Goal: Task Accomplishment & Management: Manage account settings

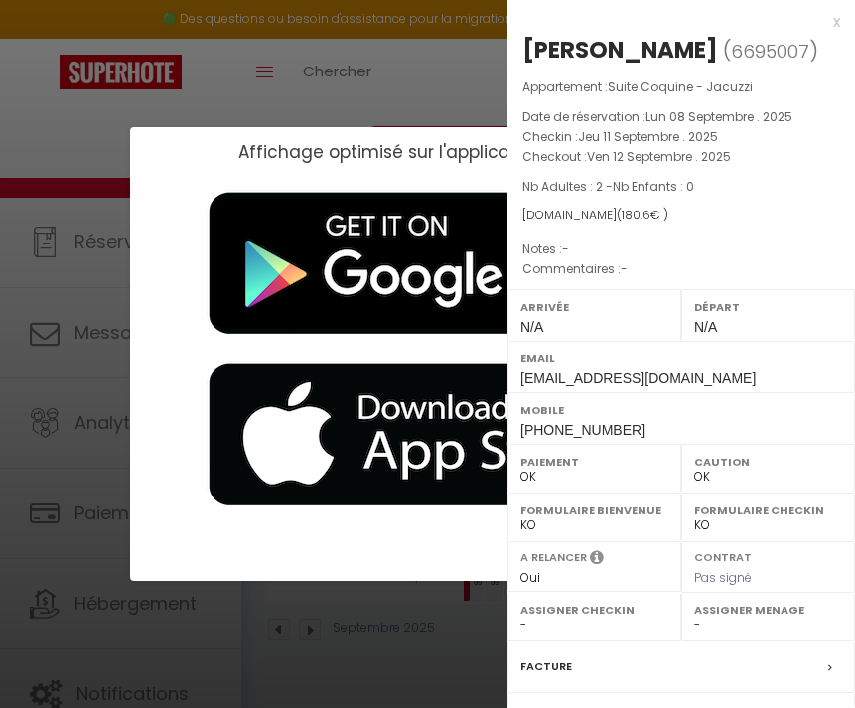
select select "0"
click at [836, 25] on div "x" at bounding box center [673, 22] width 333 height 24
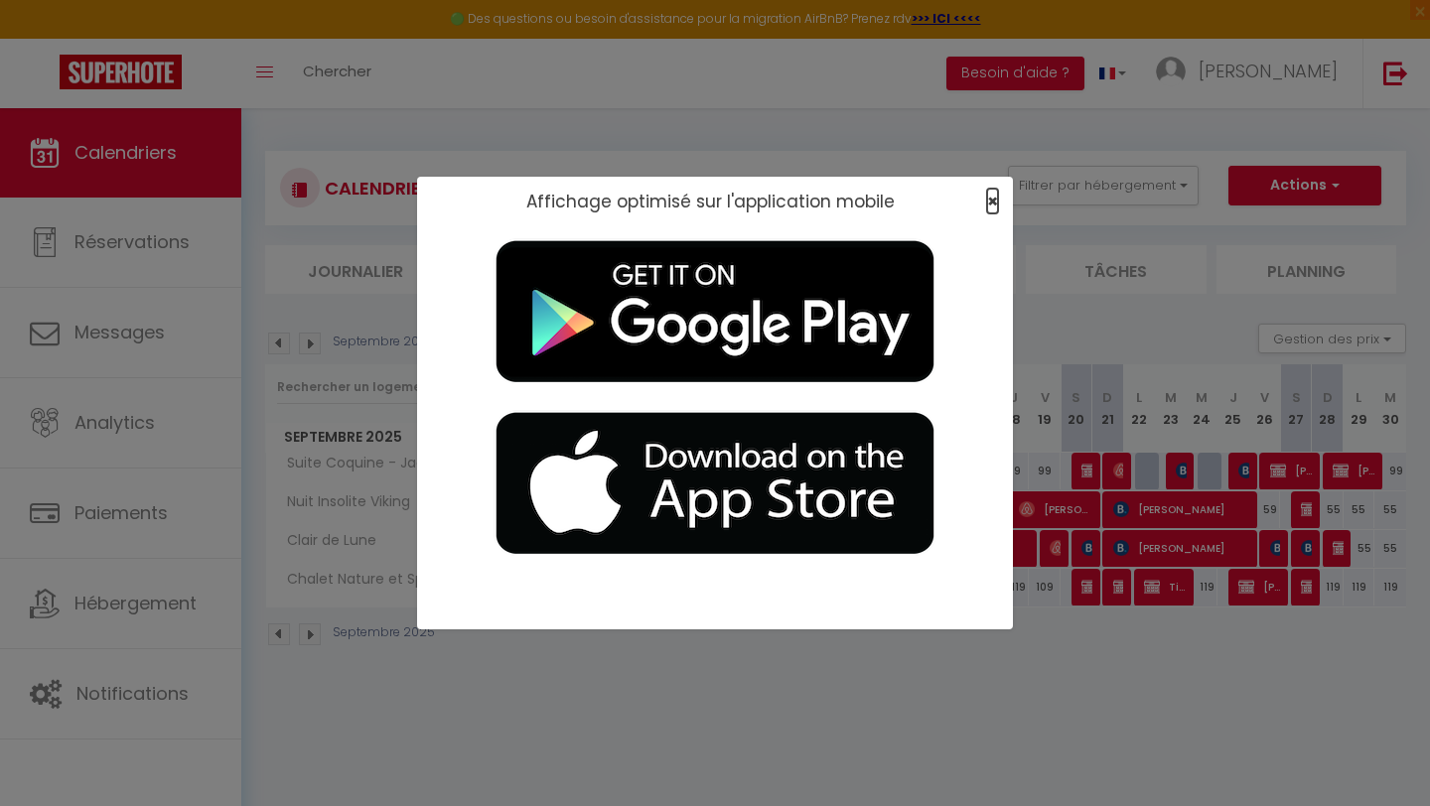
click at [854, 199] on span "×" at bounding box center [992, 201] width 11 height 25
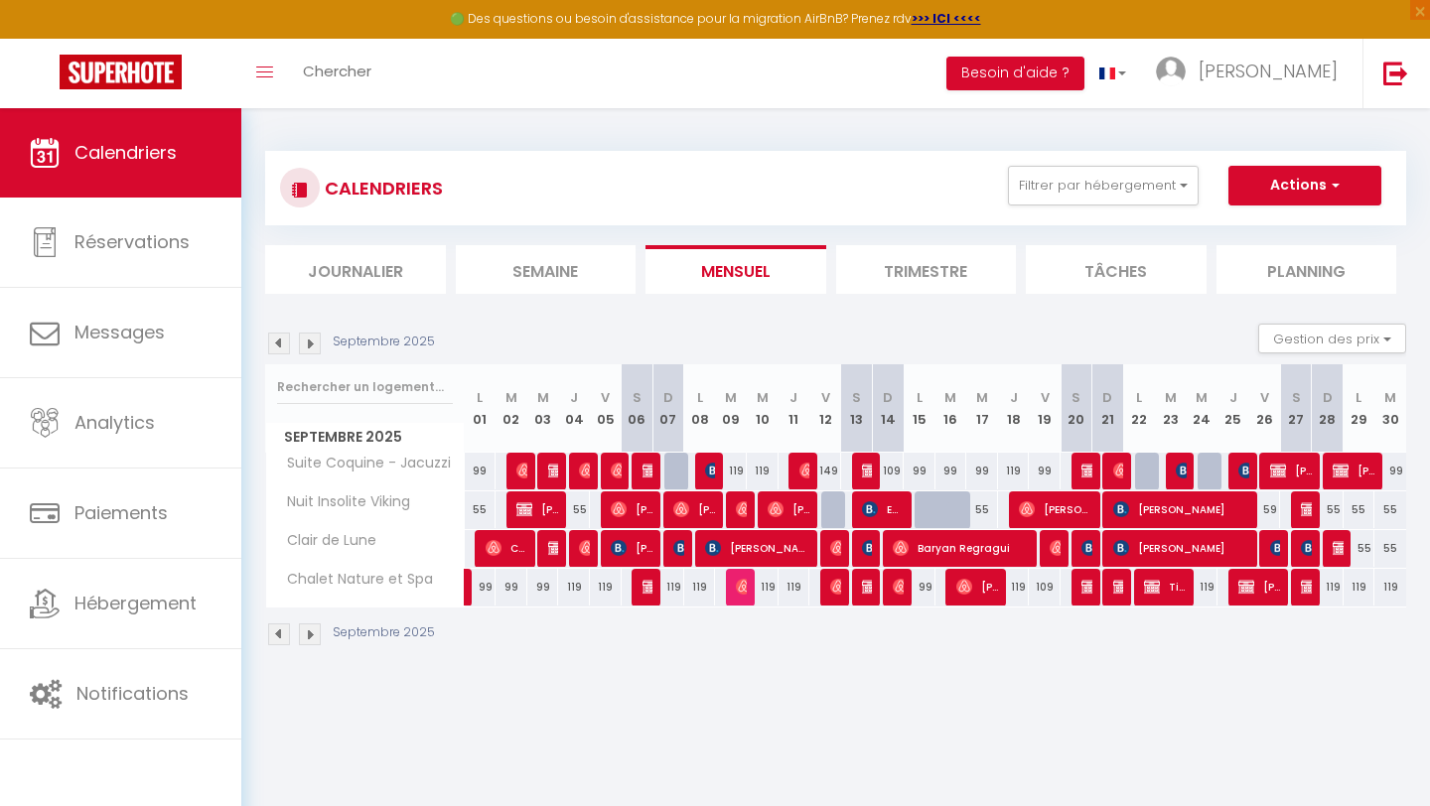
click at [309, 346] on img at bounding box center [310, 344] width 22 height 22
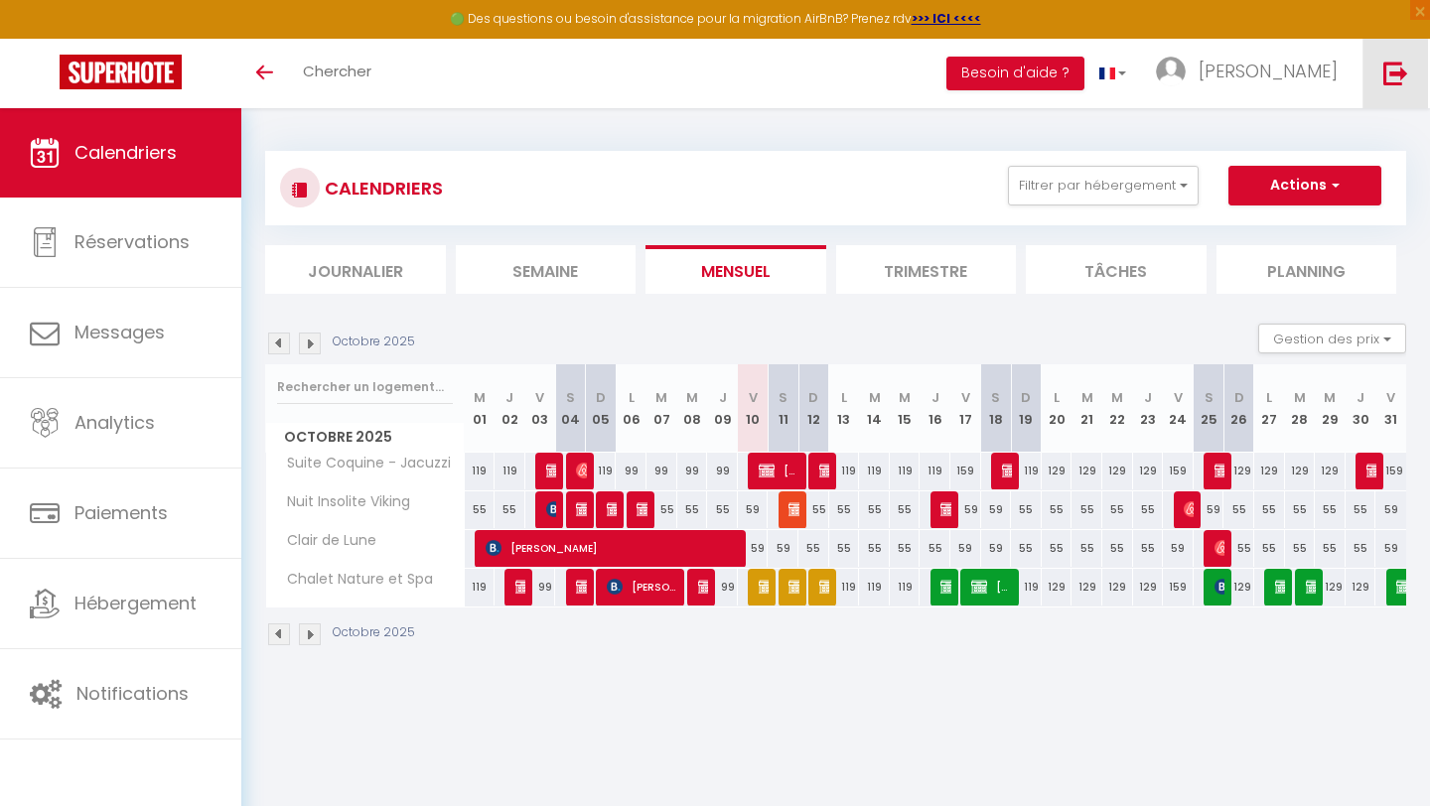
click at [1390, 76] on img at bounding box center [1395, 73] width 25 height 25
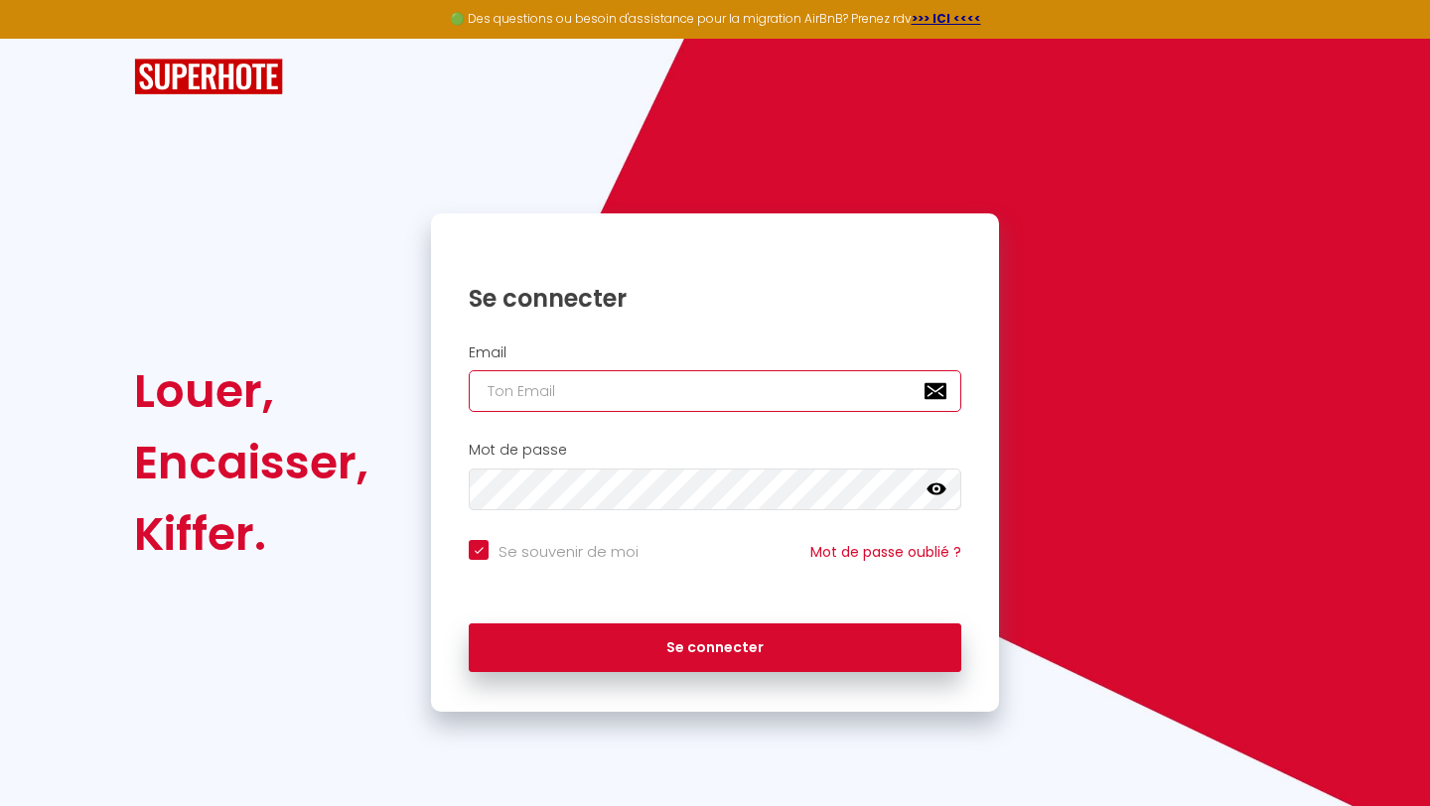
type input "charlinebayeux@yahoo.fr"
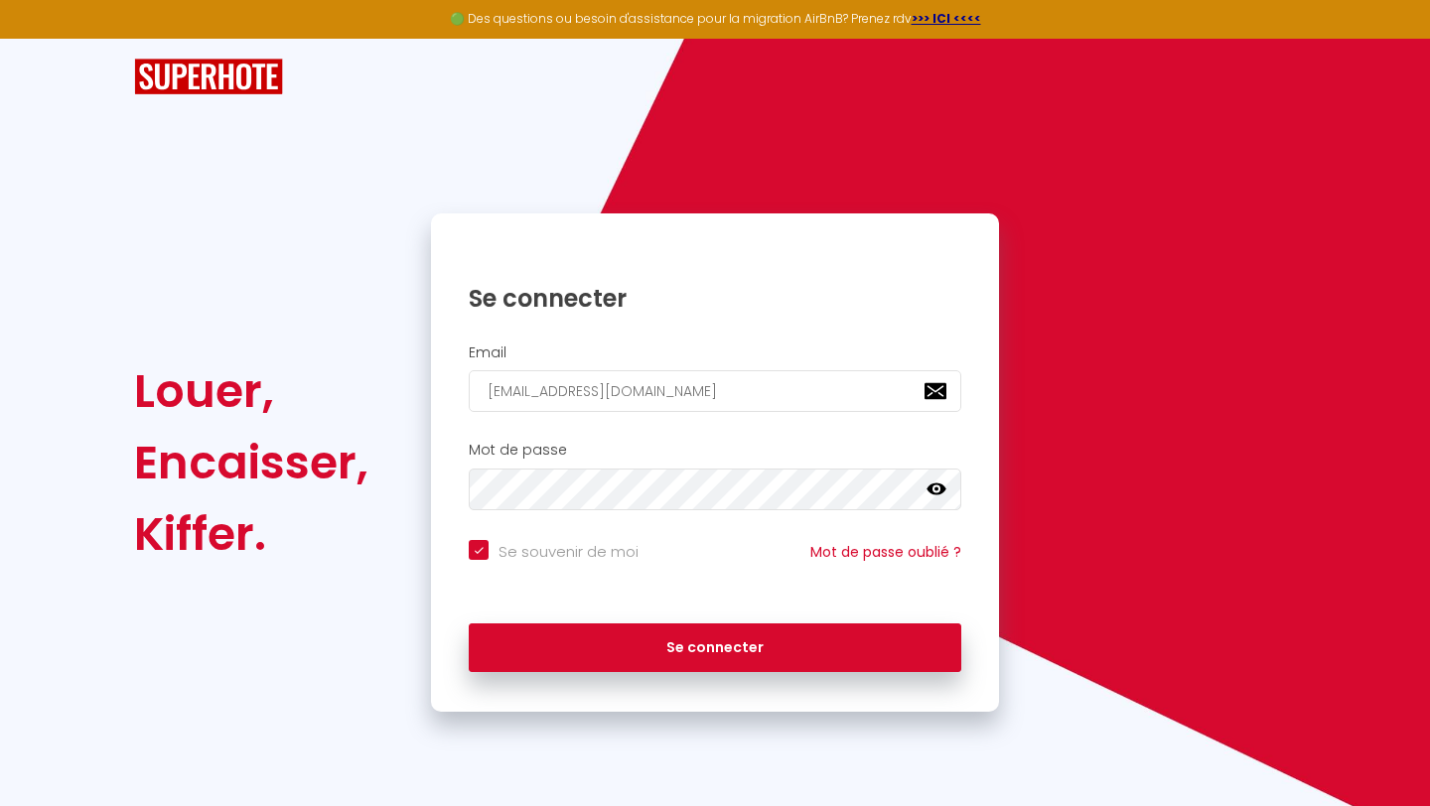
checkbox input "true"
click at [673, 395] on input "[EMAIL_ADDRESS][DOMAIN_NAME]" at bounding box center [715, 391] width 493 height 42
type input "laclefdespaons@gmail.com"
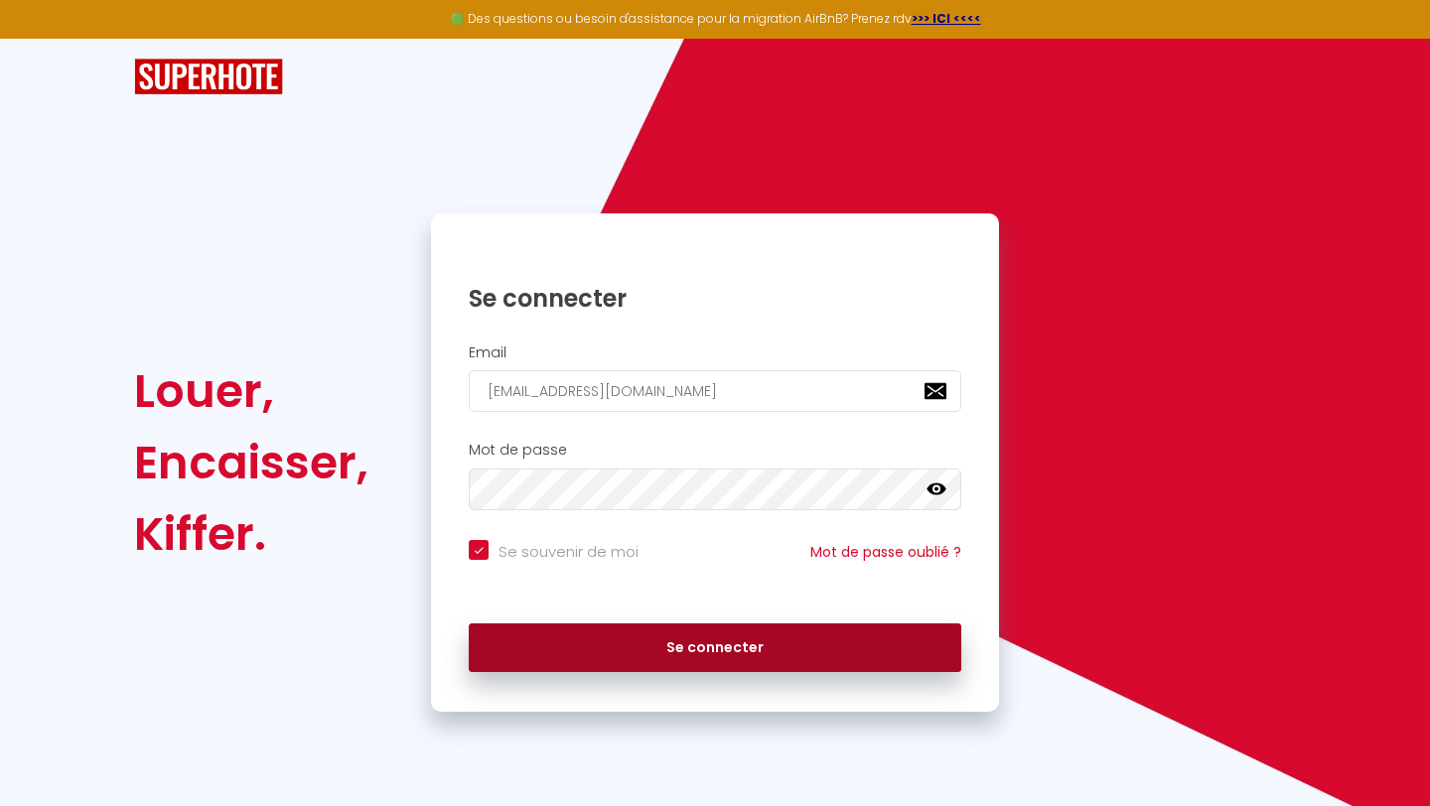
click at [680, 654] on button "Se connecter" at bounding box center [715, 649] width 493 height 50
checkbox input "true"
